Goal: Transaction & Acquisition: Purchase product/service

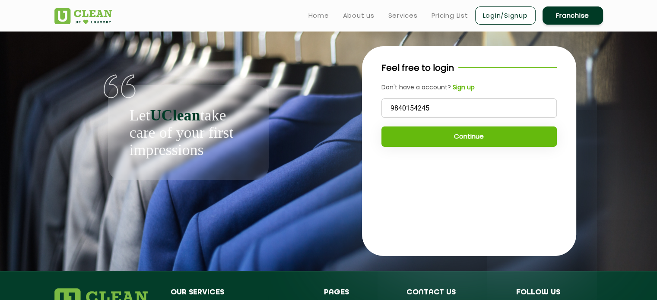
type input "9840154245"
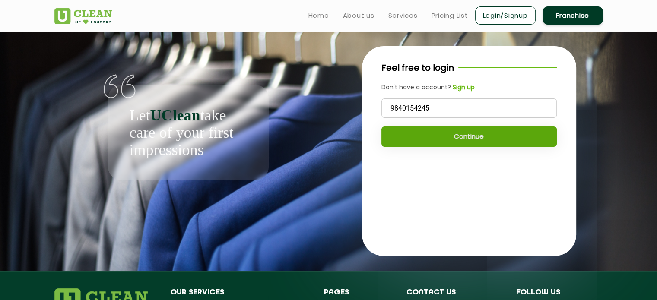
click at [470, 137] on button "Continue" at bounding box center [469, 137] width 175 height 20
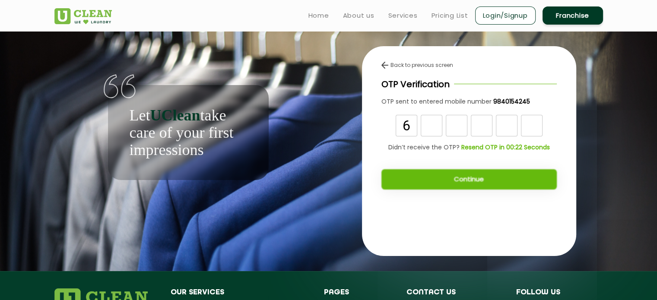
type input "6"
type input "9"
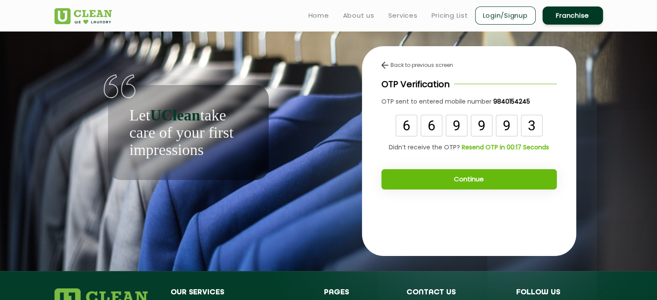
type input "3"
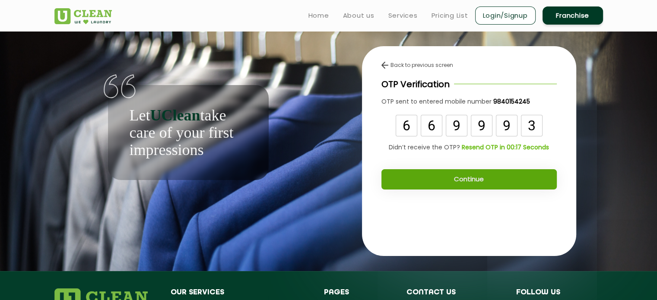
click at [481, 181] on button "Continue" at bounding box center [469, 179] width 175 height 20
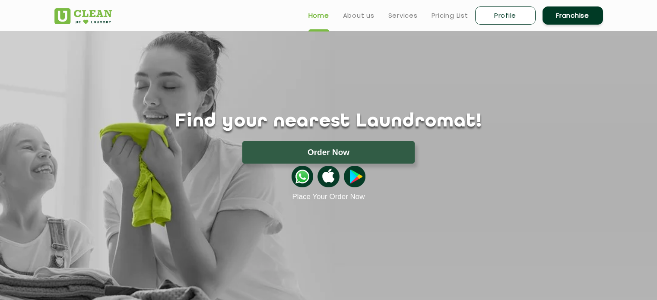
click at [392, 156] on button "Order Now" at bounding box center [328, 152] width 172 height 22
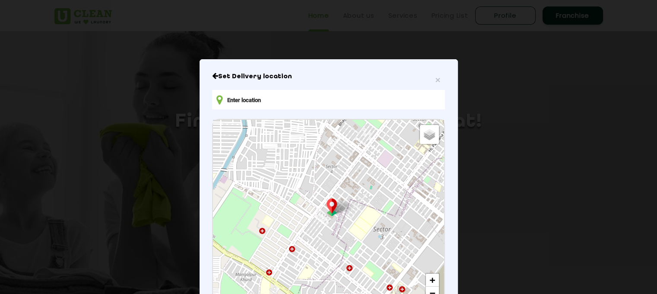
click at [348, 98] on input "text" at bounding box center [328, 99] width 233 height 19
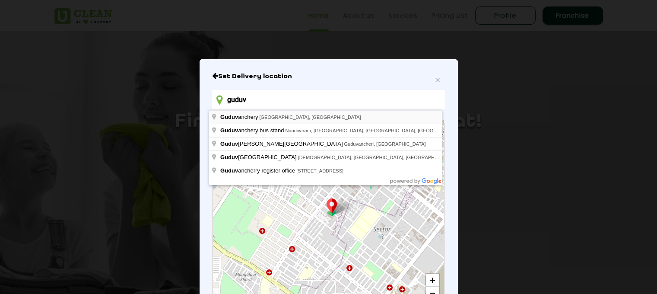
type input "Guduvanchery, [GEOGRAPHIC_DATA], [GEOGRAPHIC_DATA]"
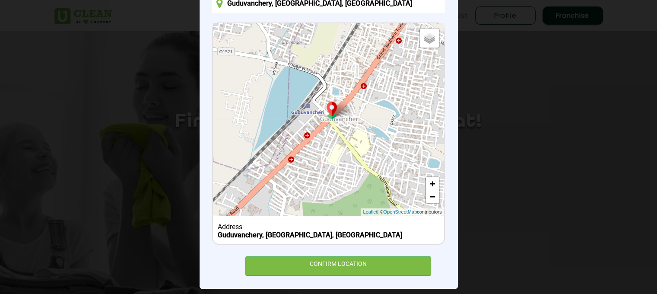
scroll to position [99, 0]
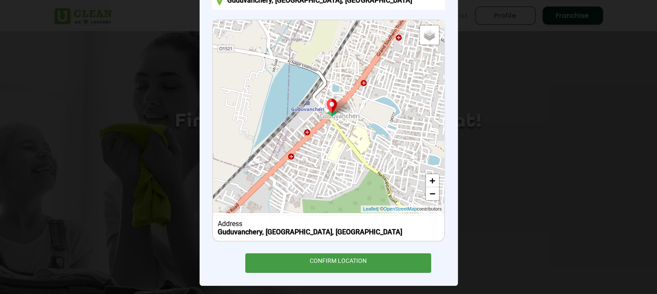
click at [375, 260] on div "CONFIRM LOCATION" at bounding box center [339, 262] width 186 height 19
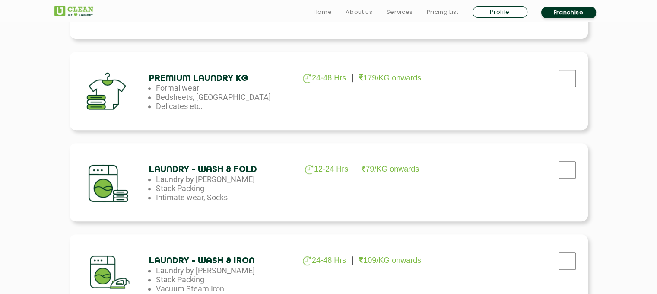
scroll to position [379, 0]
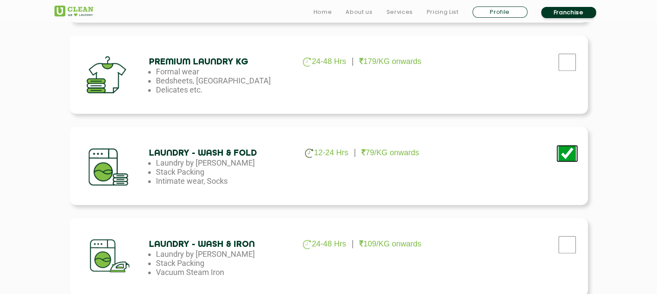
scroll to position [402, 0]
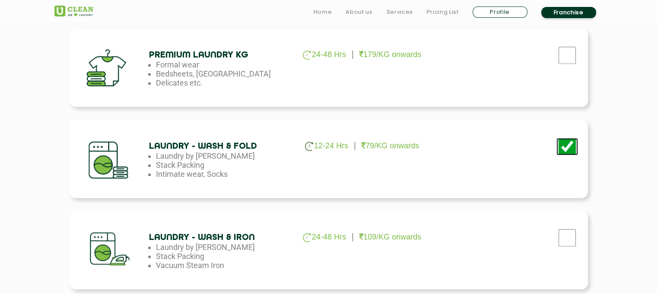
checkbox input "false"
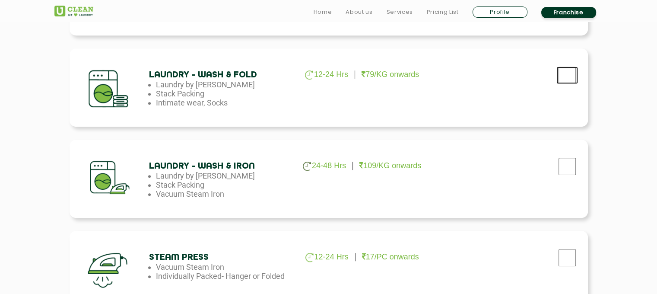
scroll to position [473, 0]
checkbox input "true"
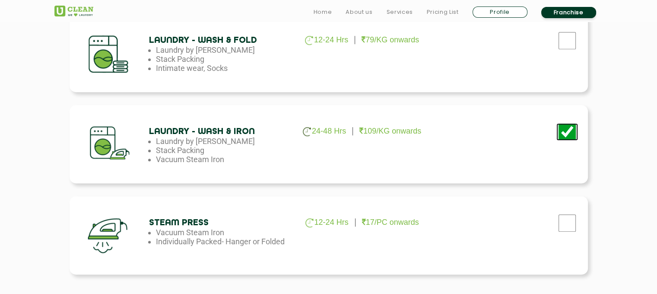
scroll to position [522, 0]
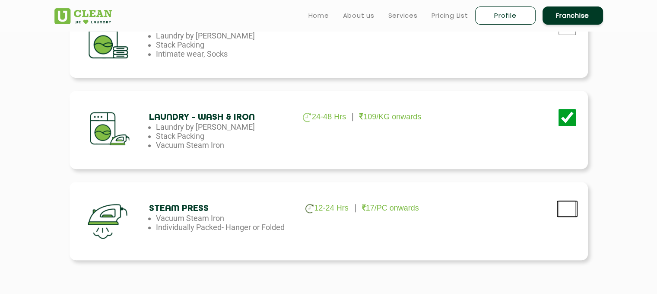
checkbox input "true"
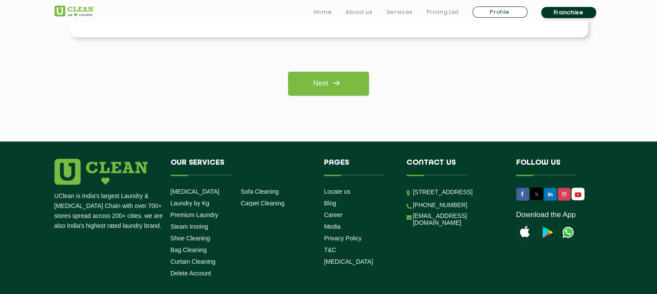
scroll to position [748, 0]
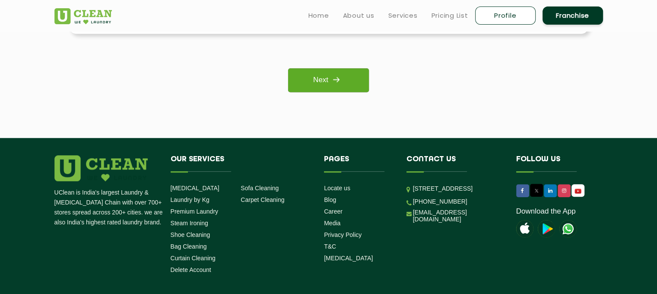
click at [358, 90] on link "Next" at bounding box center [328, 80] width 81 height 24
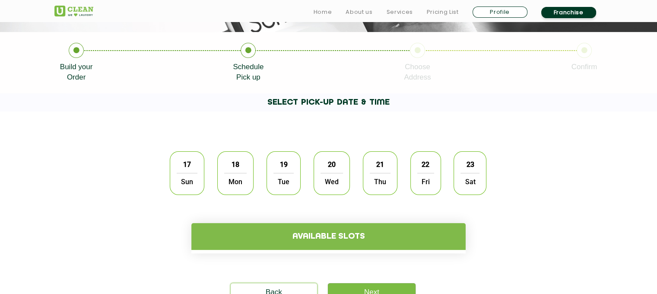
scroll to position [172, 0]
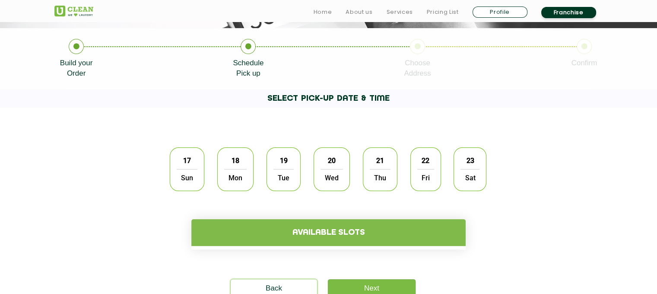
click at [230, 160] on span "18" at bounding box center [235, 160] width 16 height 17
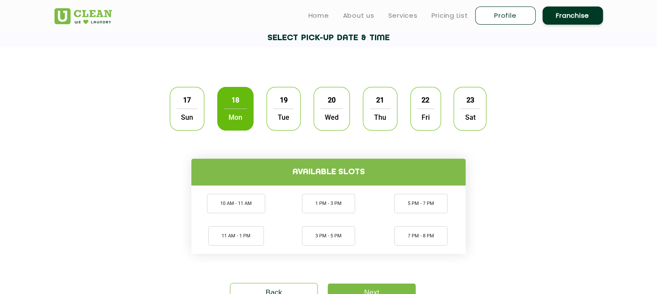
scroll to position [232, 0]
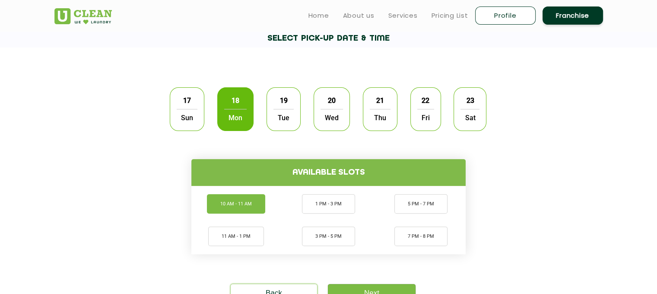
click at [252, 198] on li "10 AM - 11 AM" at bounding box center [236, 203] width 58 height 19
click at [257, 204] on li "10 AM - 11 AM" at bounding box center [236, 203] width 59 height 19
click at [337, 204] on li "1 PM - 3 PM" at bounding box center [328, 203] width 53 height 19
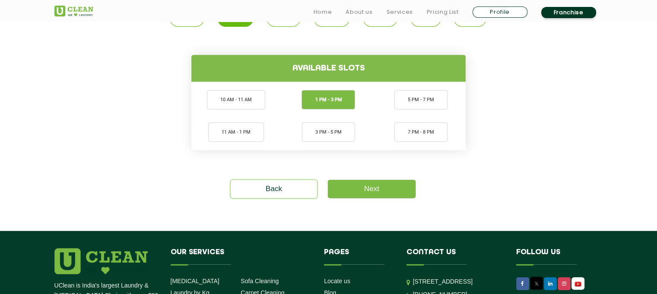
scroll to position [336, 0]
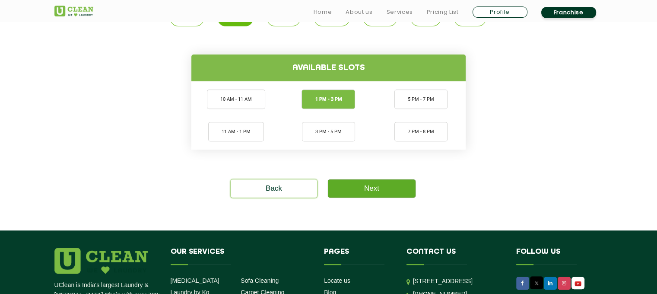
click at [387, 186] on link "Next" at bounding box center [372, 188] width 88 height 18
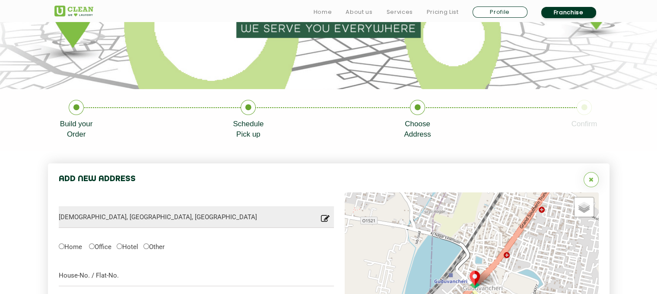
scroll to position [116, 0]
